Goal: Find specific page/section: Find specific page/section

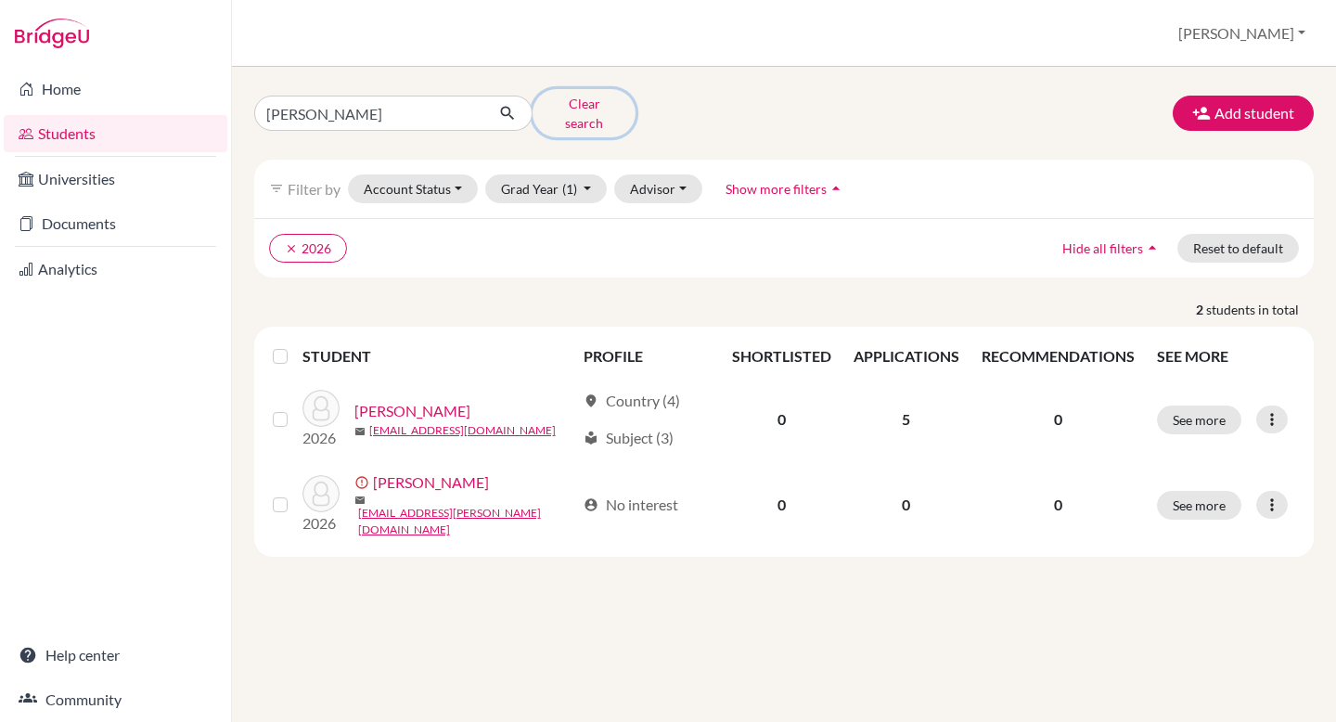
click at [577, 103] on button "Clear search" at bounding box center [583, 113] width 103 height 48
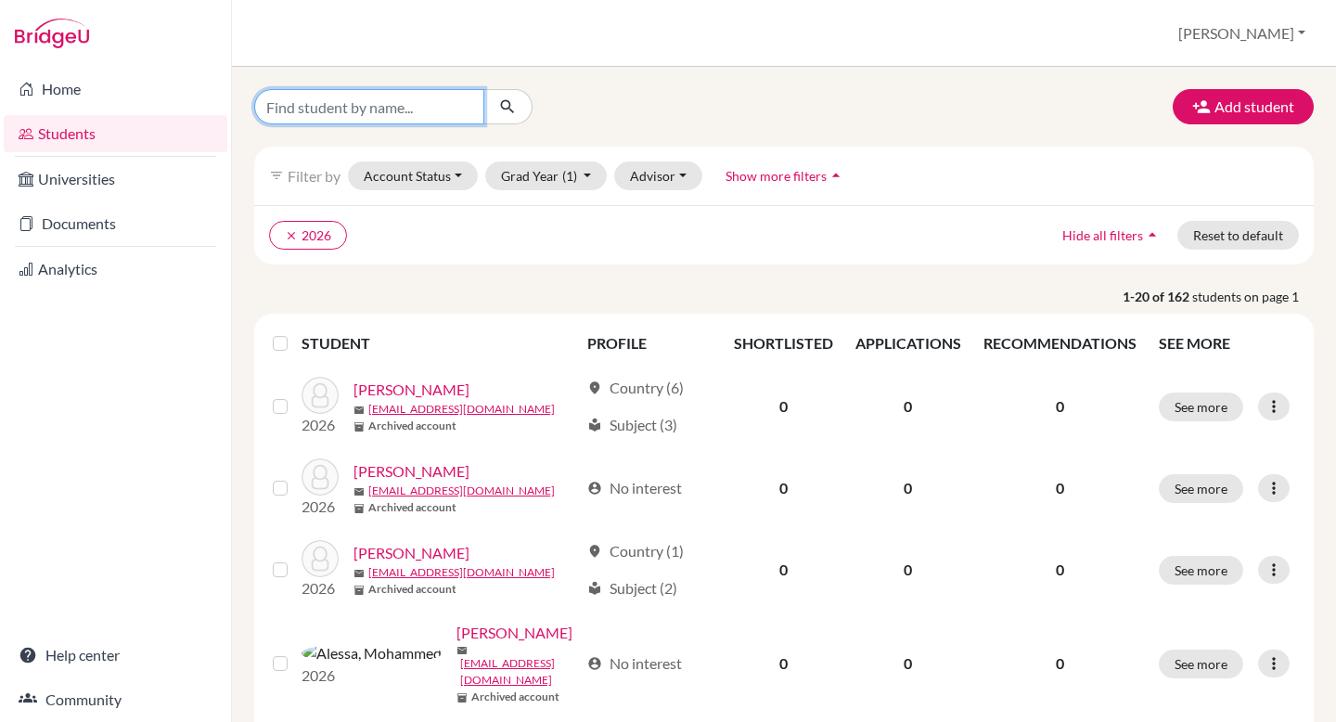
click at [413, 109] on input "Find student by name..." at bounding box center [369, 106] width 230 height 35
type input "samaveer"
click at [504, 94] on button "submit" at bounding box center [507, 106] width 49 height 35
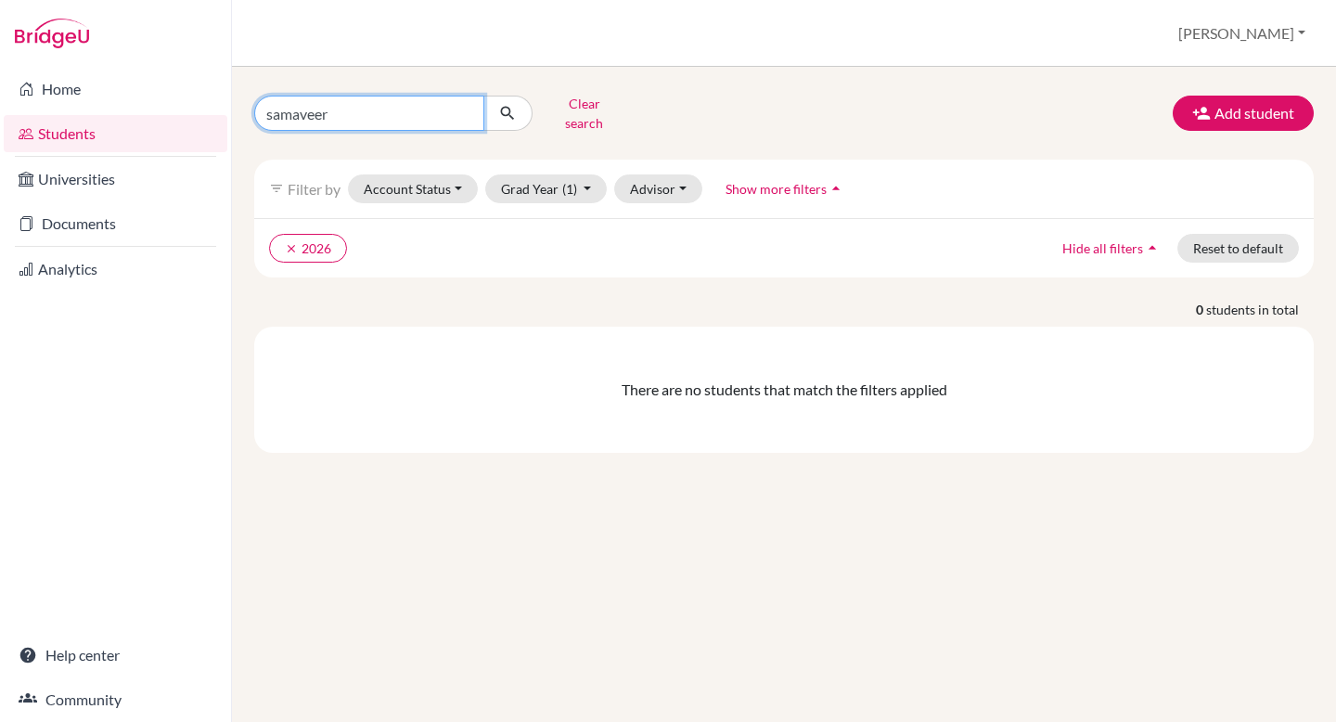
click at [363, 109] on input "samaveer" at bounding box center [369, 113] width 230 height 35
drag, startPoint x: 356, startPoint y: 109, endPoint x: 292, endPoint y: 106, distance: 64.1
click at [292, 106] on input "samaveer" at bounding box center [369, 113] width 230 height 35
type input "[PERSON_NAME]"
click at [508, 107] on icon "submit" at bounding box center [507, 113] width 19 height 19
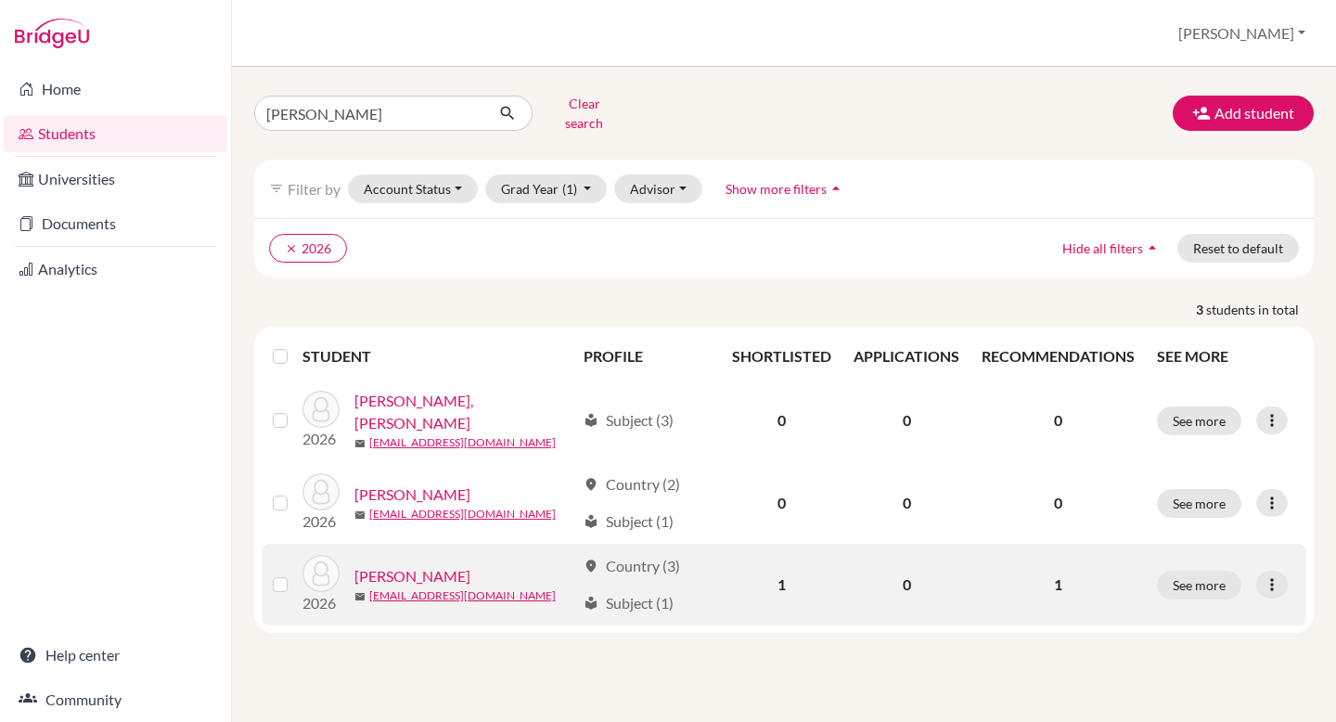
click at [419, 565] on link "[PERSON_NAME]" at bounding box center [412, 576] width 116 height 22
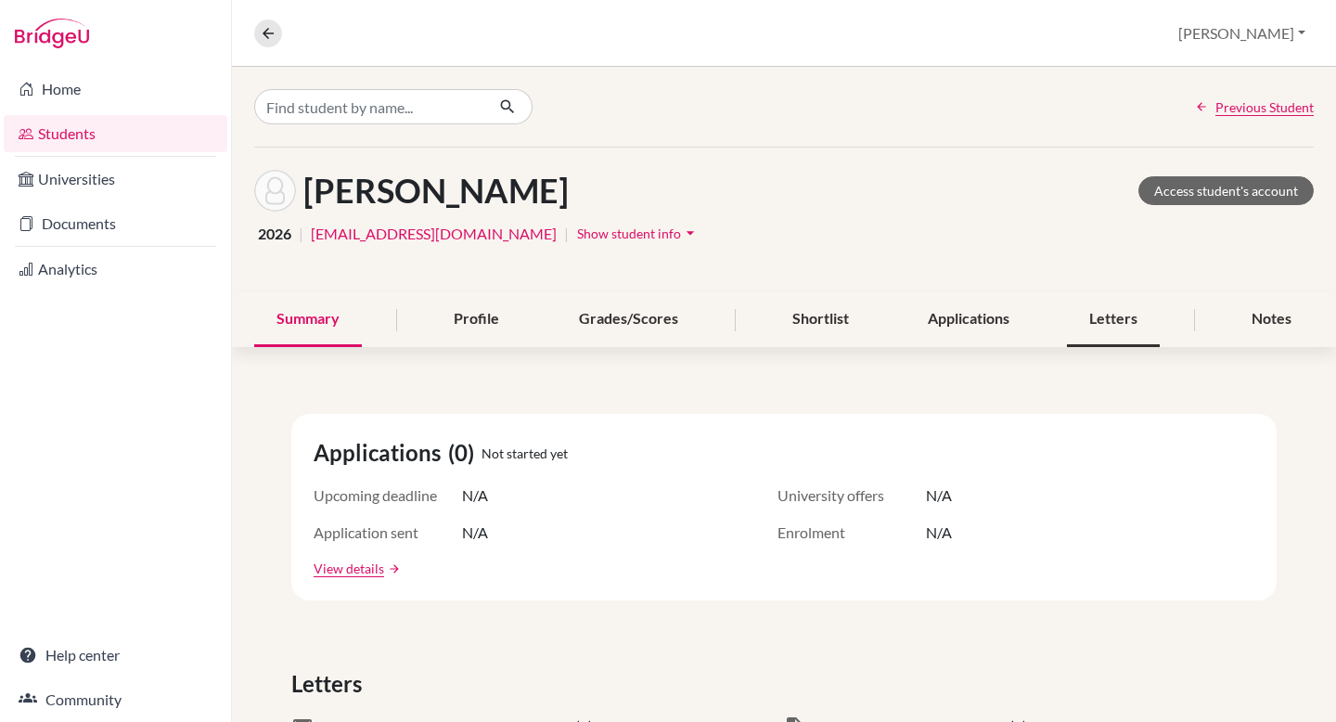
click at [1109, 307] on div "Letters" at bounding box center [1113, 319] width 93 height 55
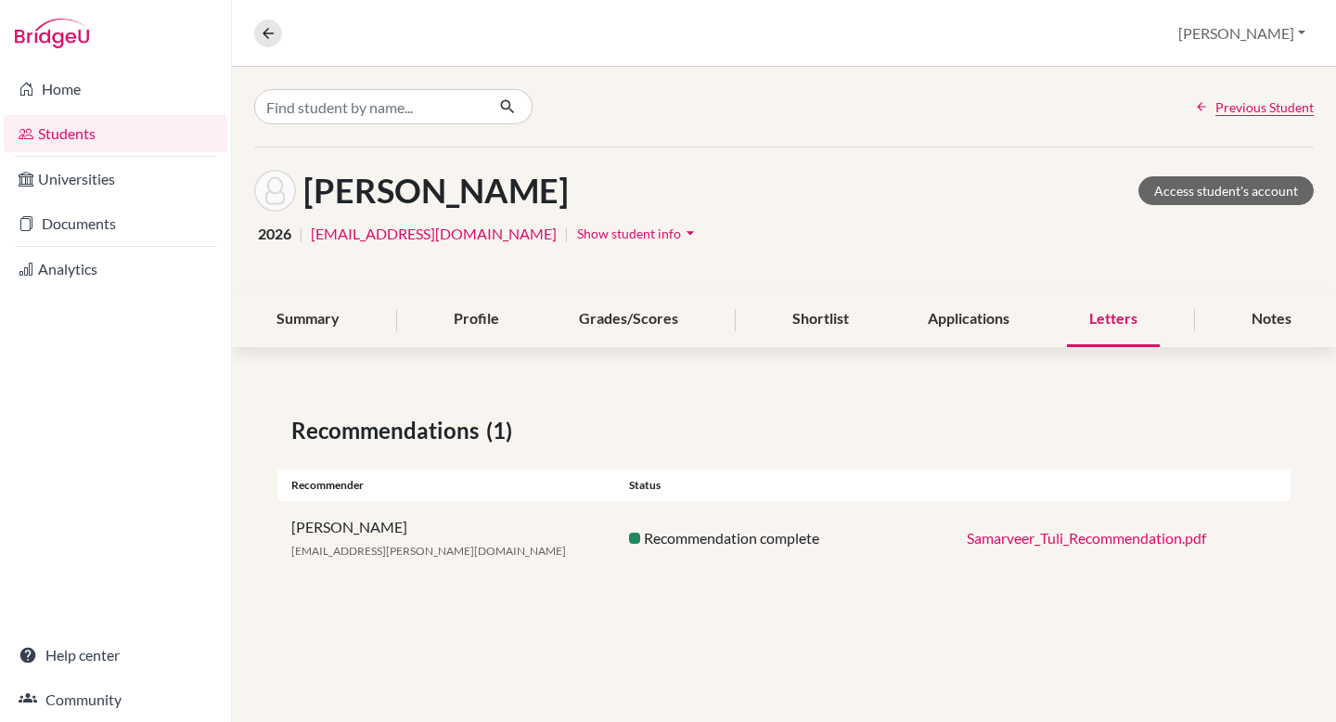
click at [1127, 532] on link "Samarveer_Tuli_Recommendation.pdf" at bounding box center [1086, 538] width 239 height 18
click at [394, 110] on input "Find student by name..." at bounding box center [369, 106] width 230 height 35
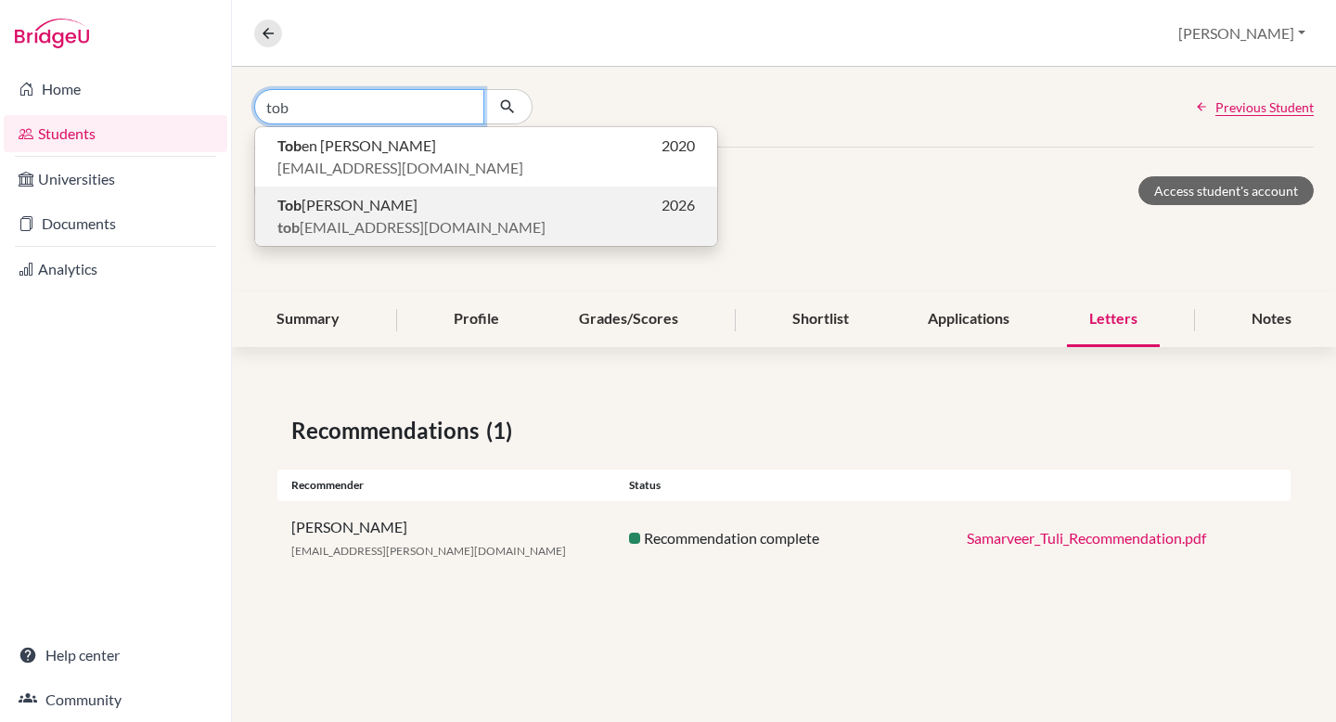
type input "tob"
click at [404, 210] on p "Tob [PERSON_NAME] 2026" at bounding box center [485, 205] width 417 height 22
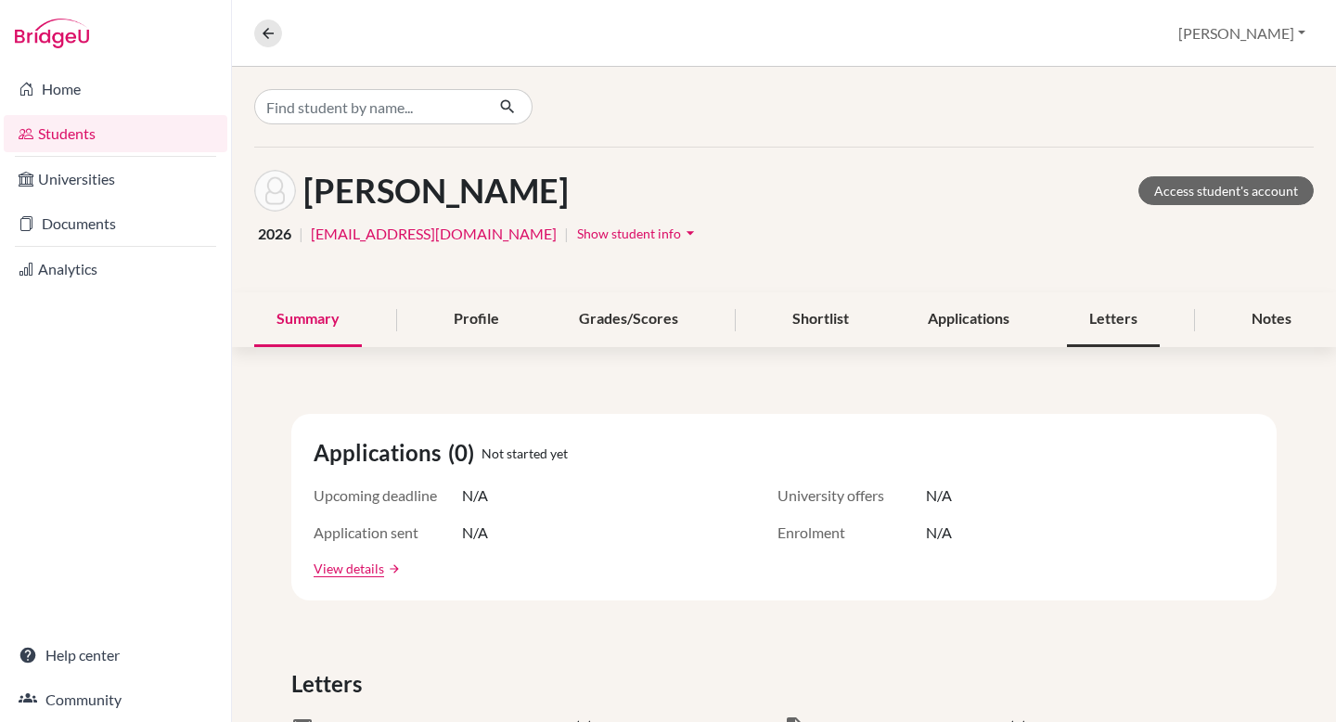
click at [1103, 309] on div "Letters" at bounding box center [1113, 319] width 93 height 55
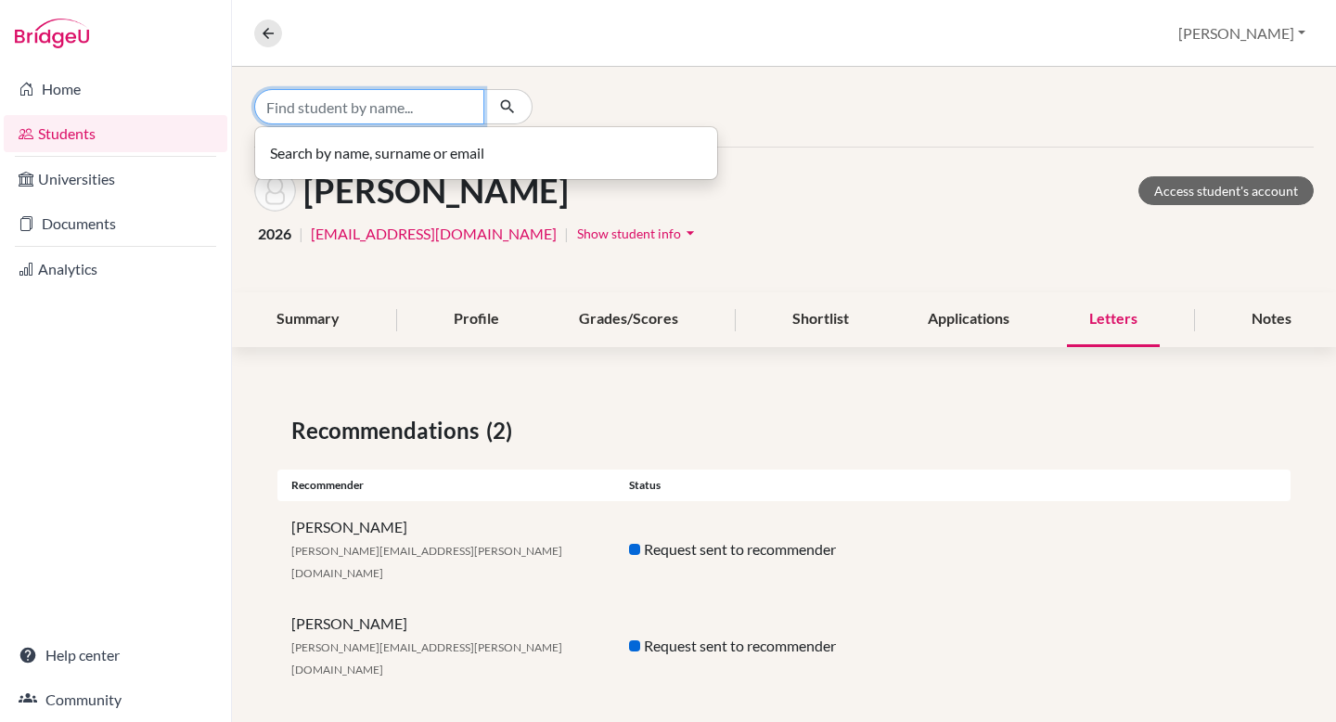
click at [413, 114] on input "Find student by name..." at bounding box center [369, 106] width 230 height 35
type input "[PERSON_NAME]"
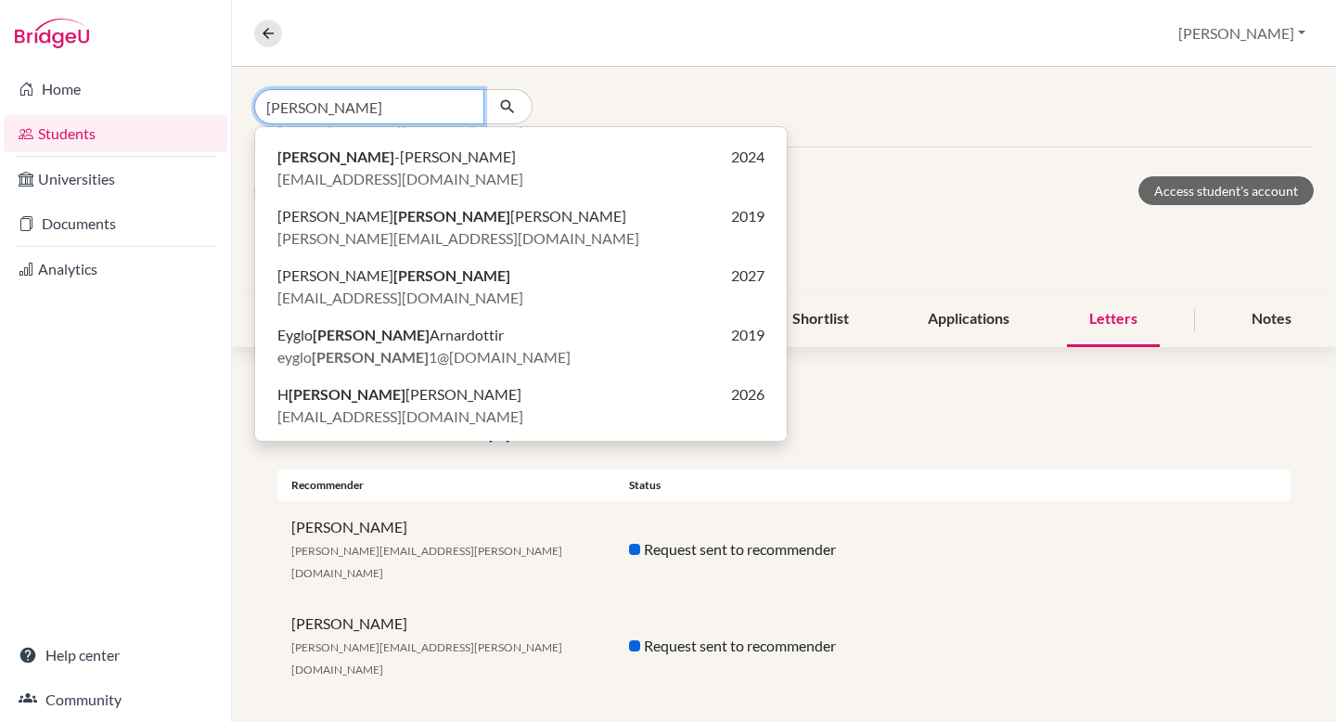
scroll to position [620, 0]
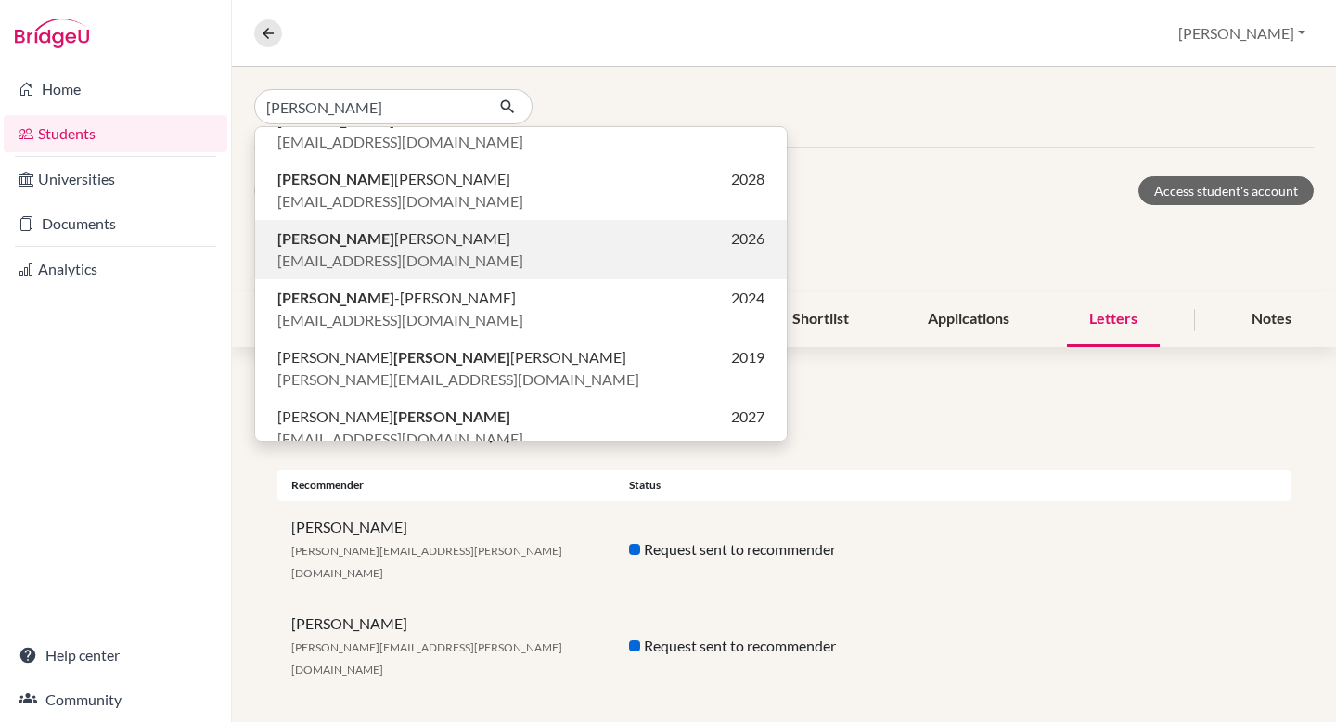
click at [435, 242] on p "[PERSON_NAME] 2026" at bounding box center [520, 238] width 487 height 22
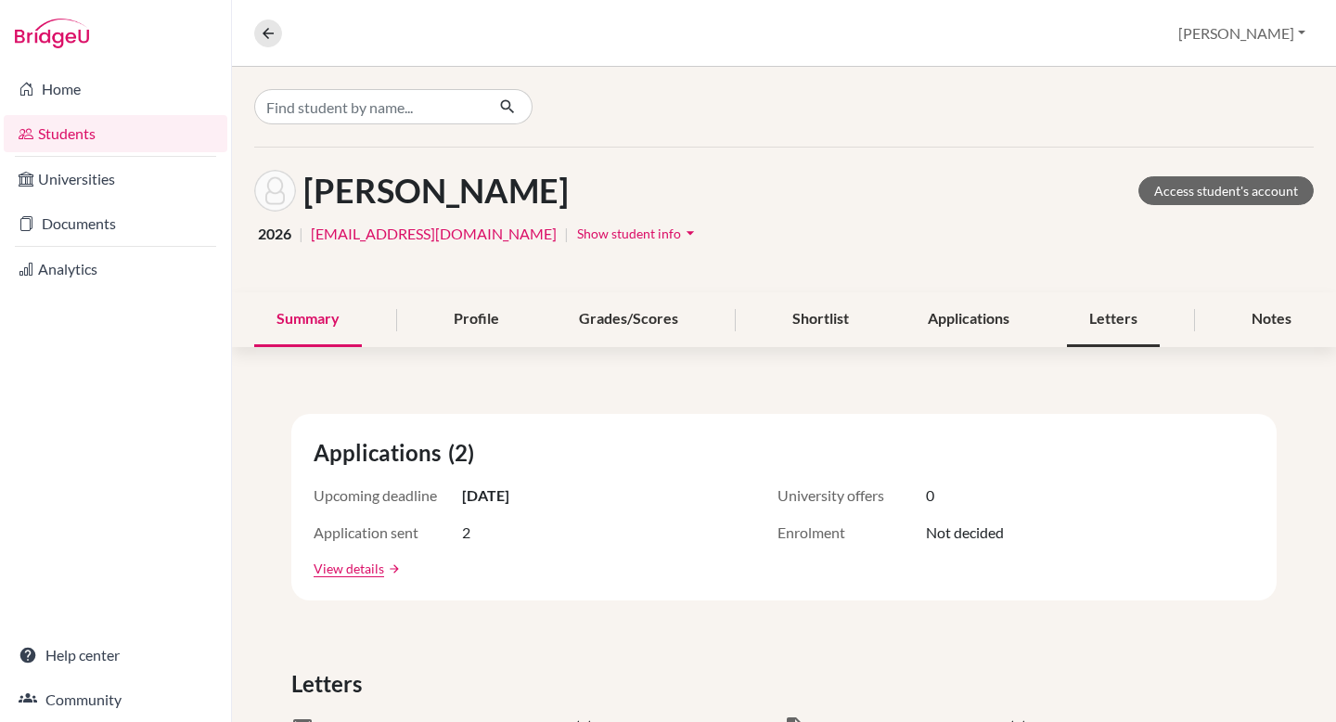
click at [1116, 316] on div "Letters" at bounding box center [1113, 319] width 93 height 55
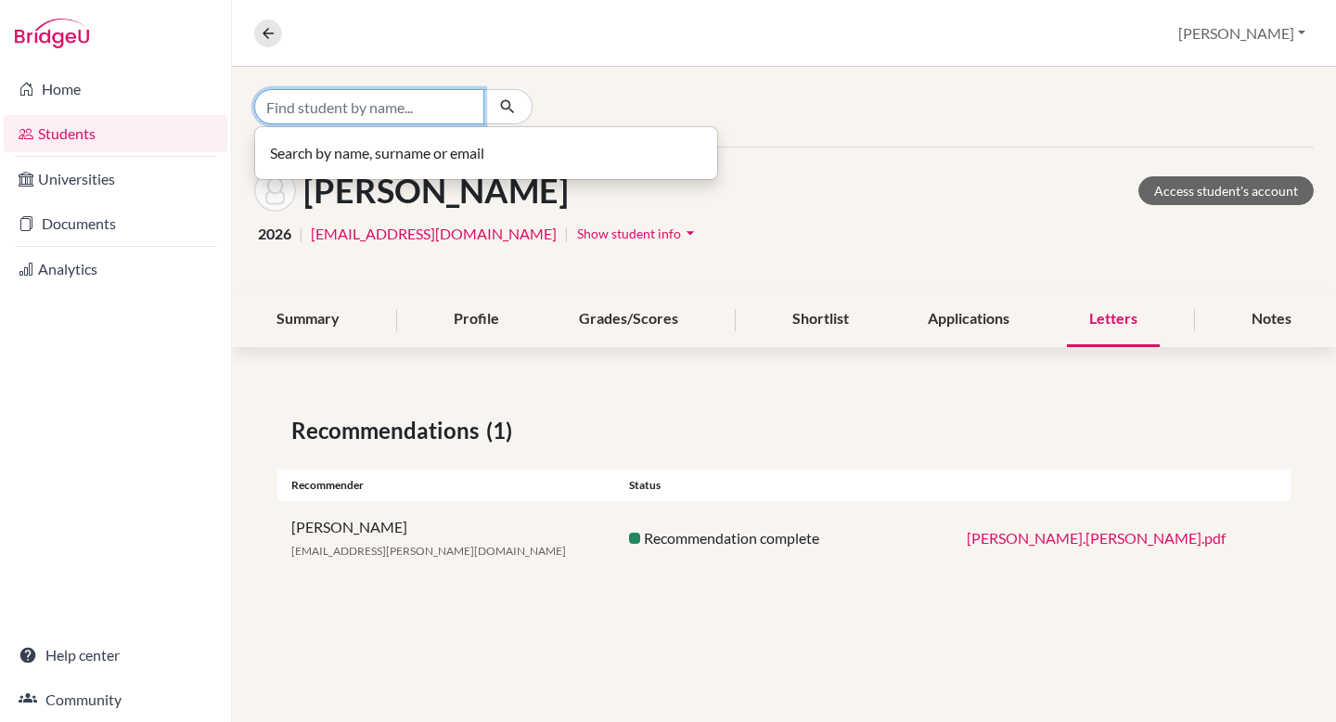
click at [381, 114] on input "Find student by name..." at bounding box center [369, 106] width 230 height 35
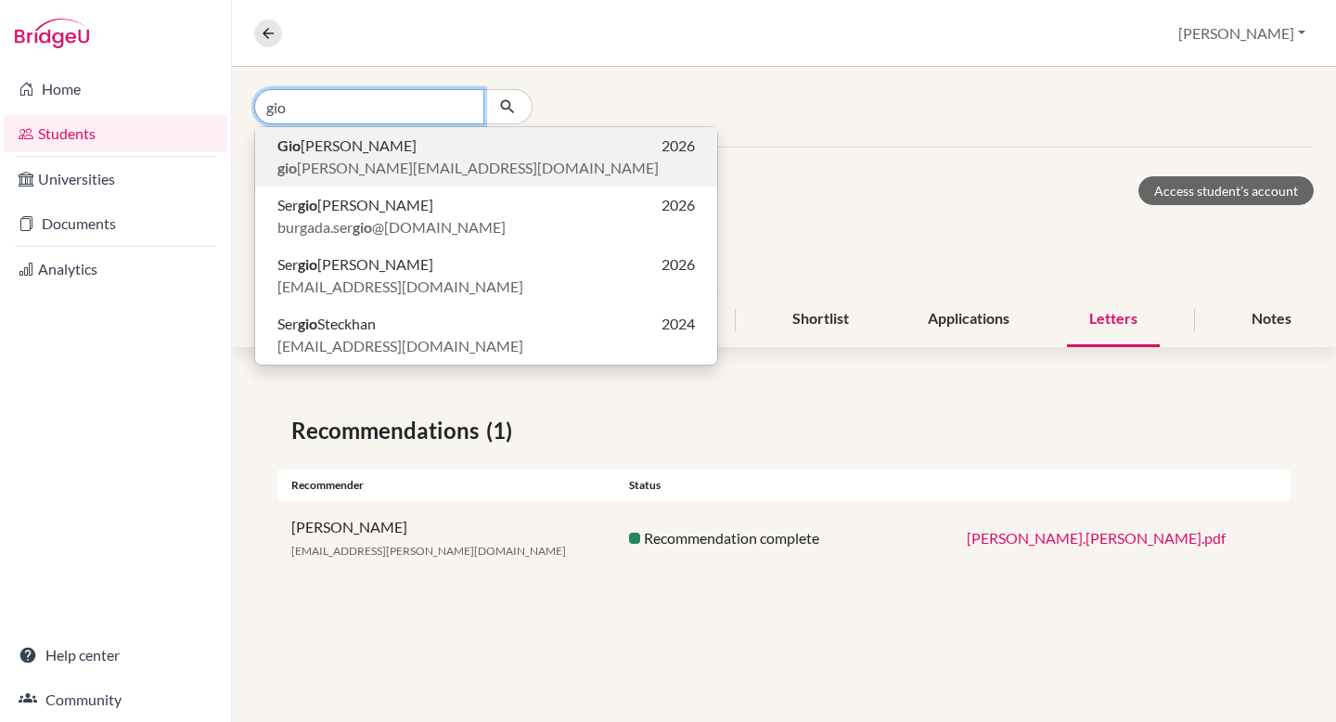
type input "gio"
click at [391, 158] on span "gio [PERSON_NAME][EMAIL_ADDRESS][DOMAIN_NAME]" at bounding box center [467, 168] width 381 height 22
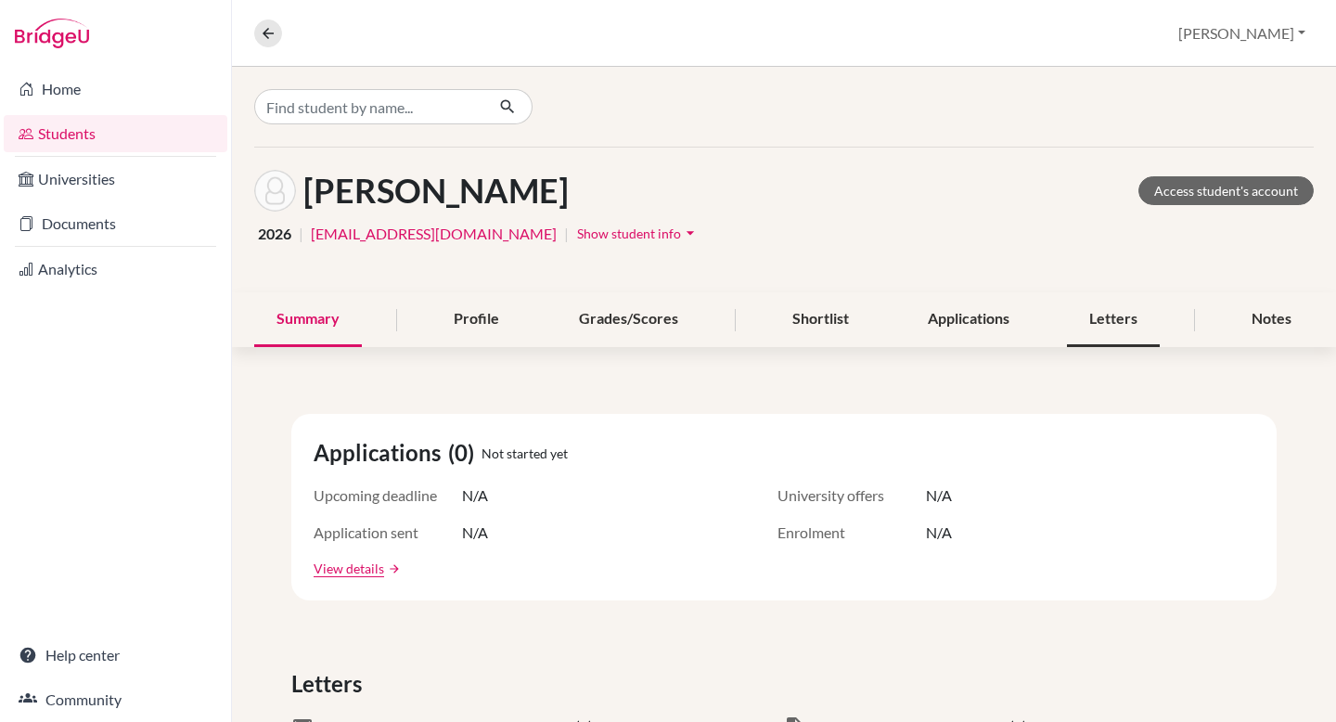
click at [1107, 301] on div "Letters" at bounding box center [1113, 319] width 93 height 55
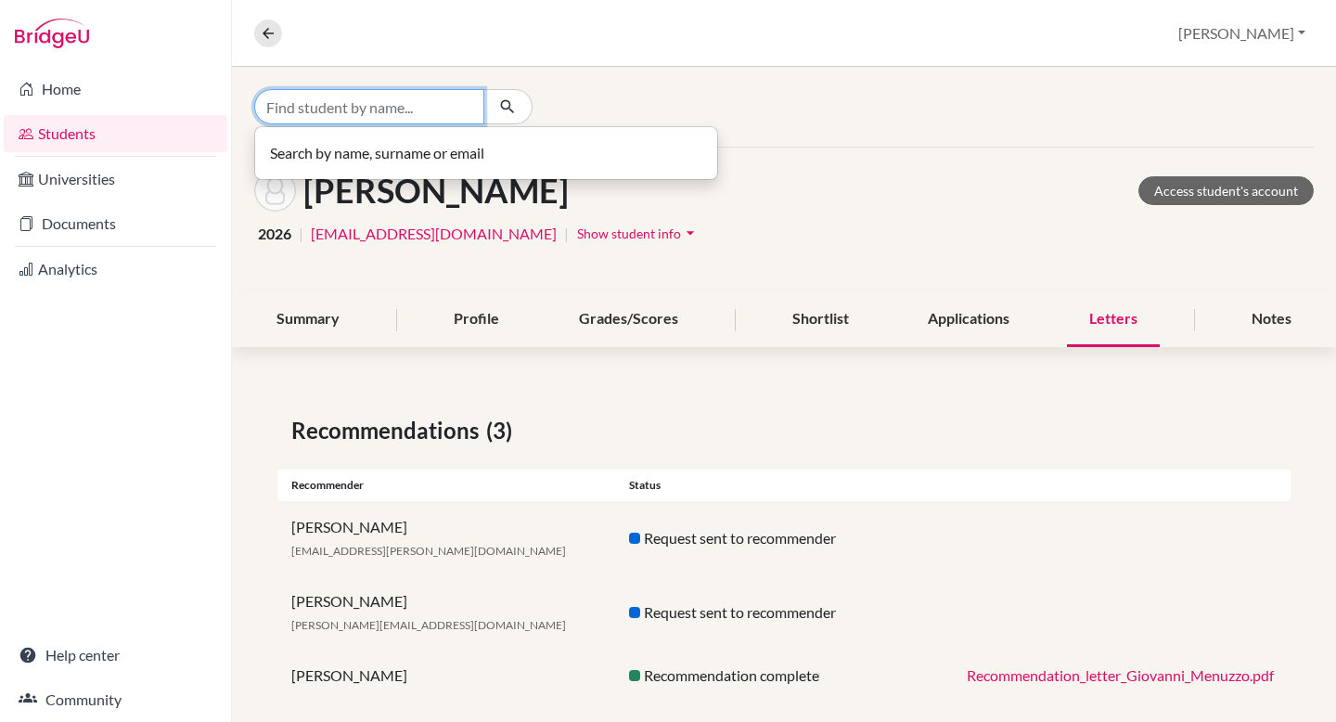
click at [369, 98] on input "Find student by name..." at bounding box center [369, 106] width 230 height 35
type input "[PERSON_NAME]"
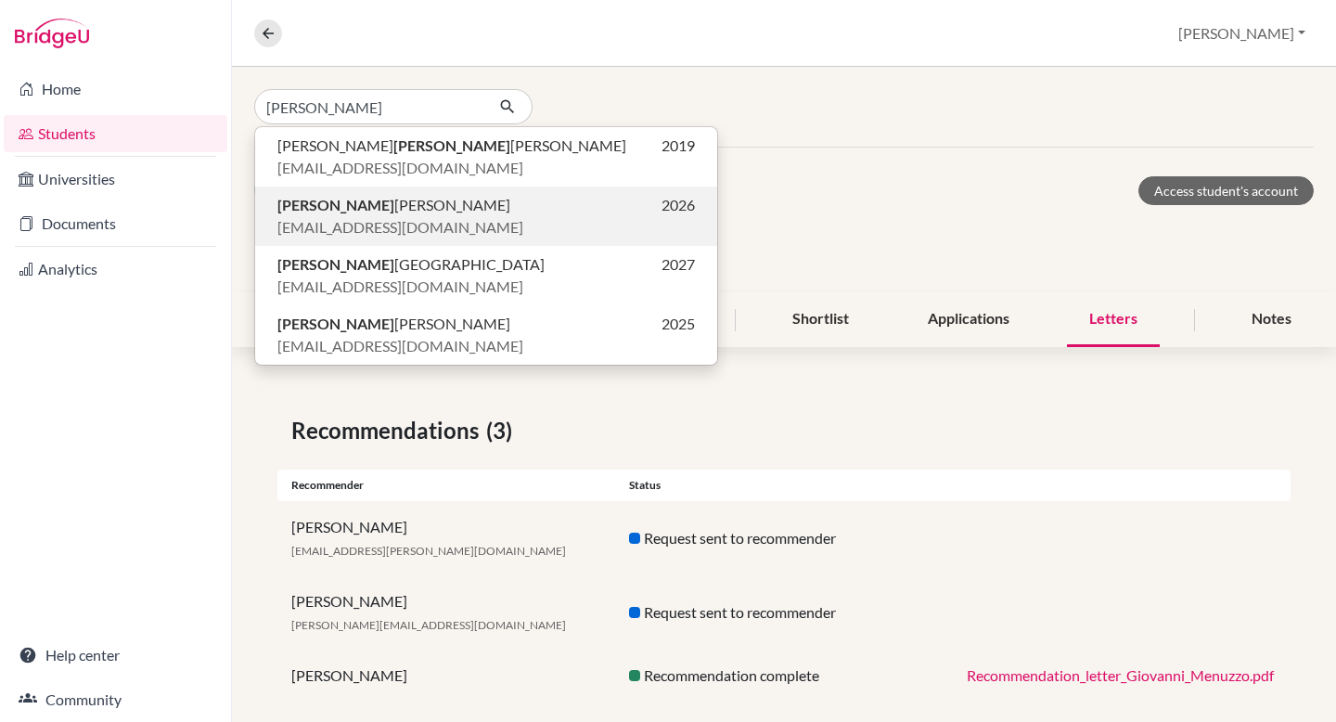
click at [401, 198] on span "[PERSON_NAME]" at bounding box center [393, 205] width 233 height 22
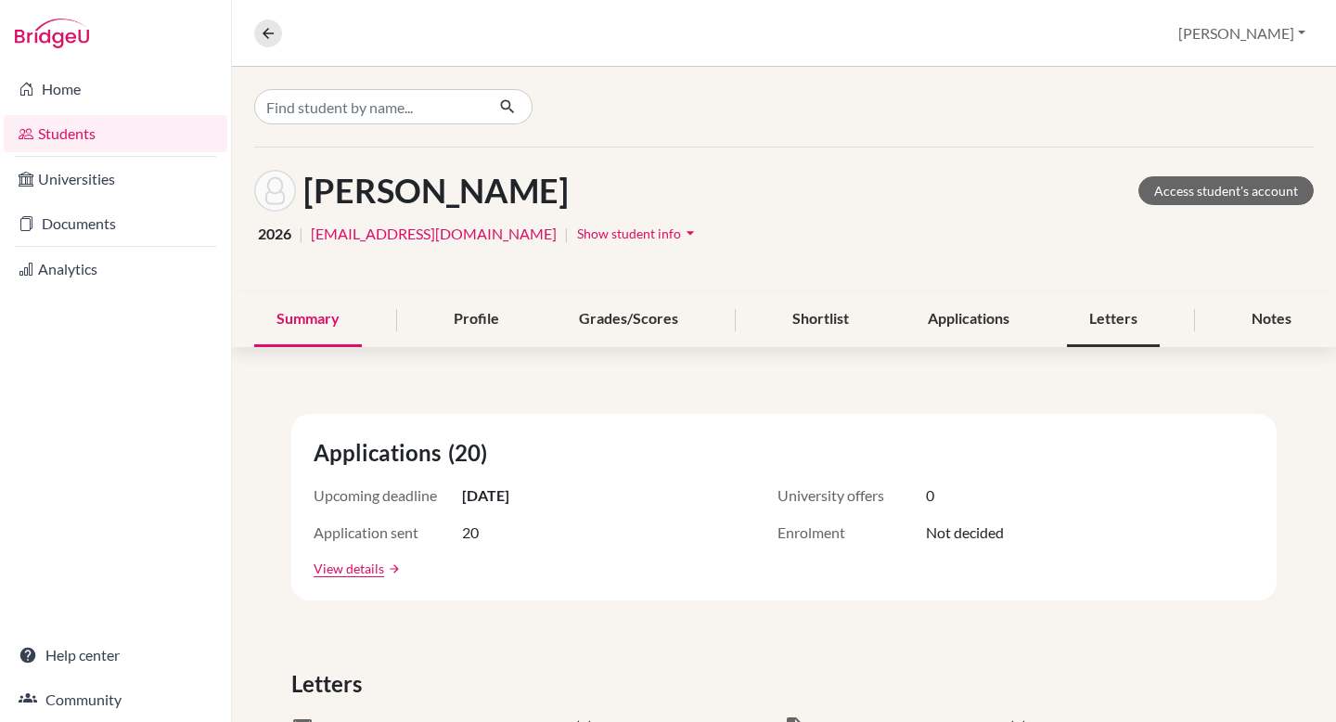
click at [1129, 321] on div "Letters" at bounding box center [1113, 319] width 93 height 55
